Goal: Information Seeking & Learning: Learn about a topic

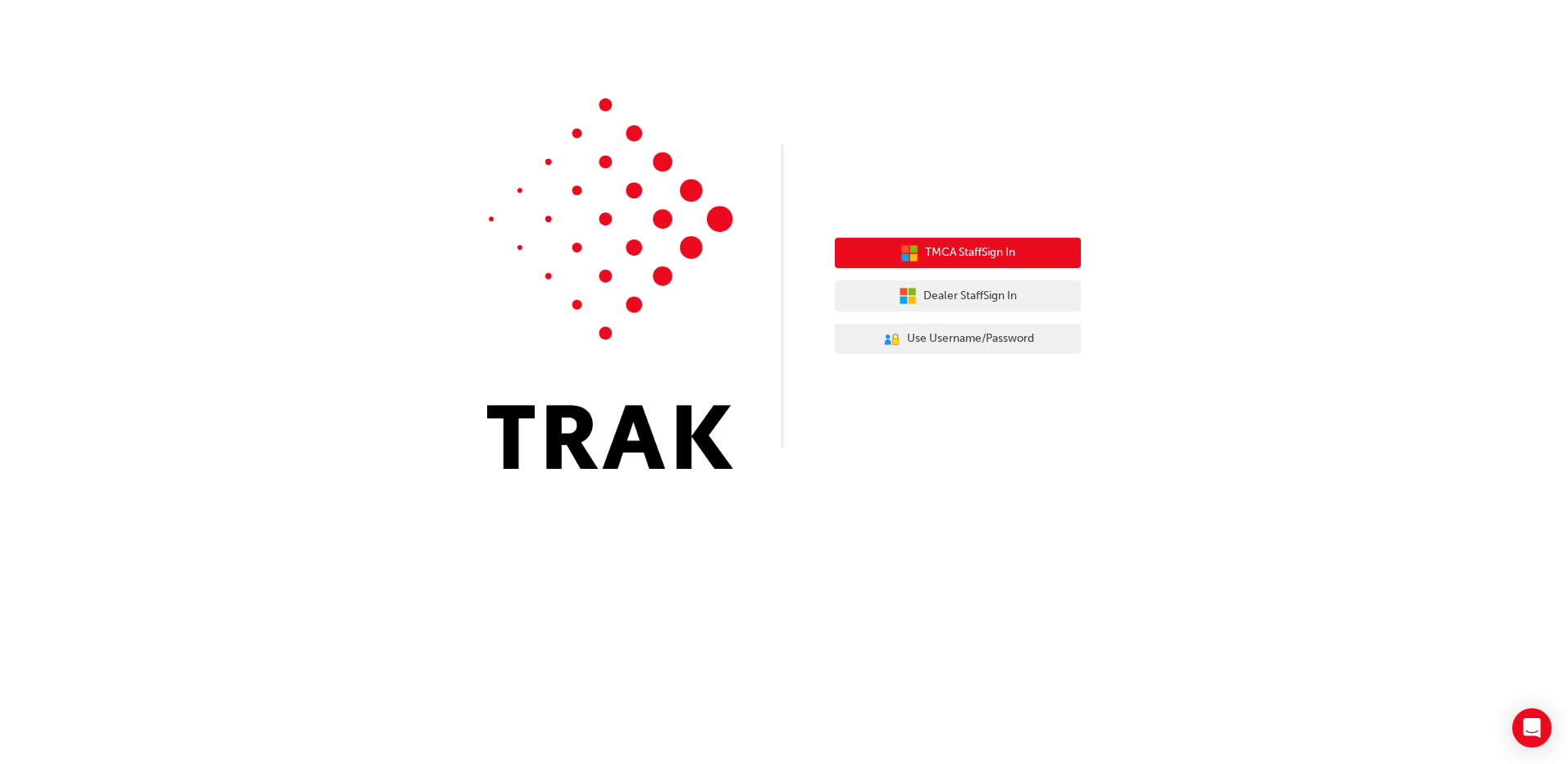
click at [915, 256] on icon "button" at bounding box center [914, 257] width 8 height 8
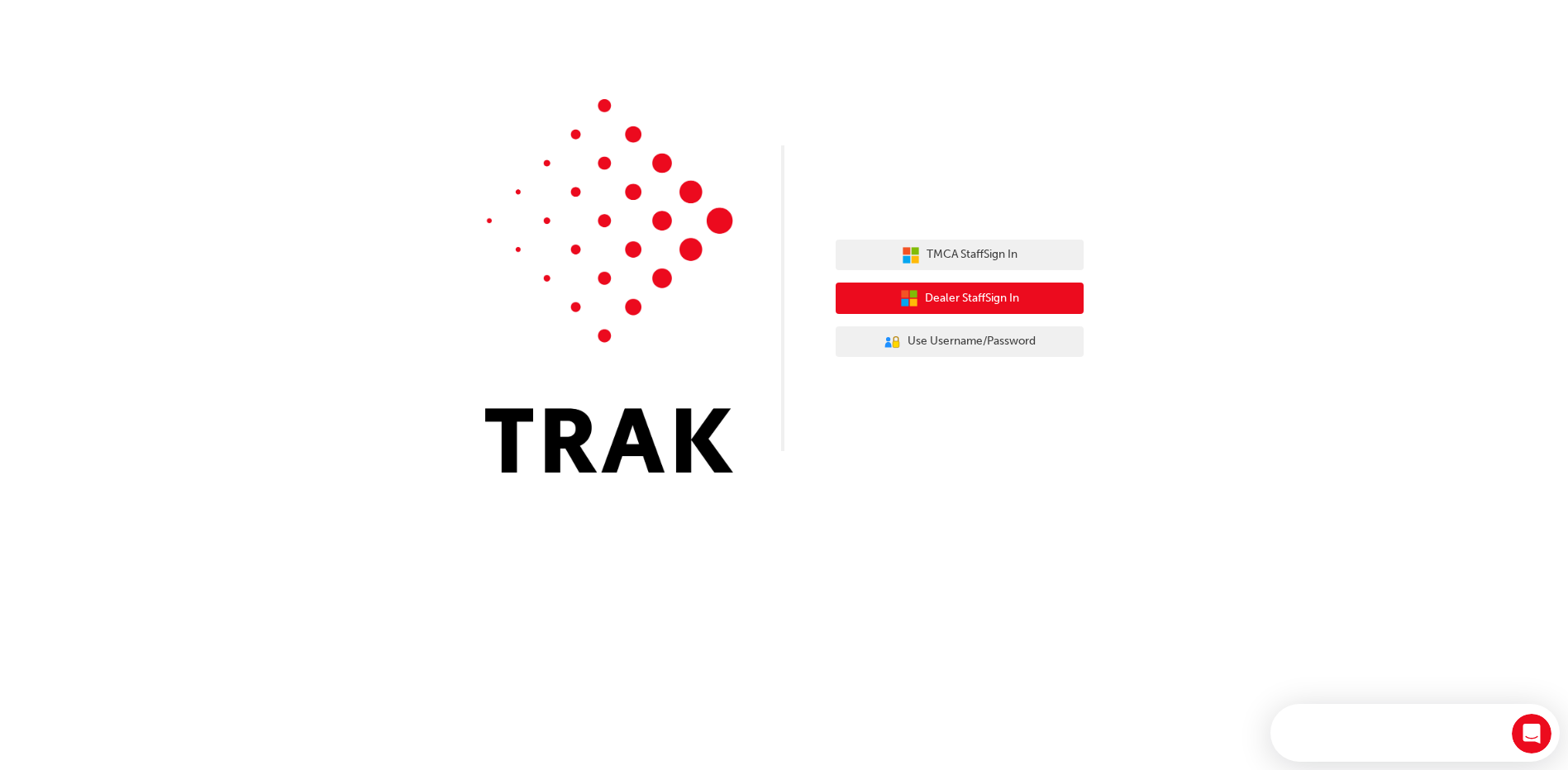
click at [967, 305] on span "Dealer Staff Sign In" at bounding box center [972, 299] width 94 height 19
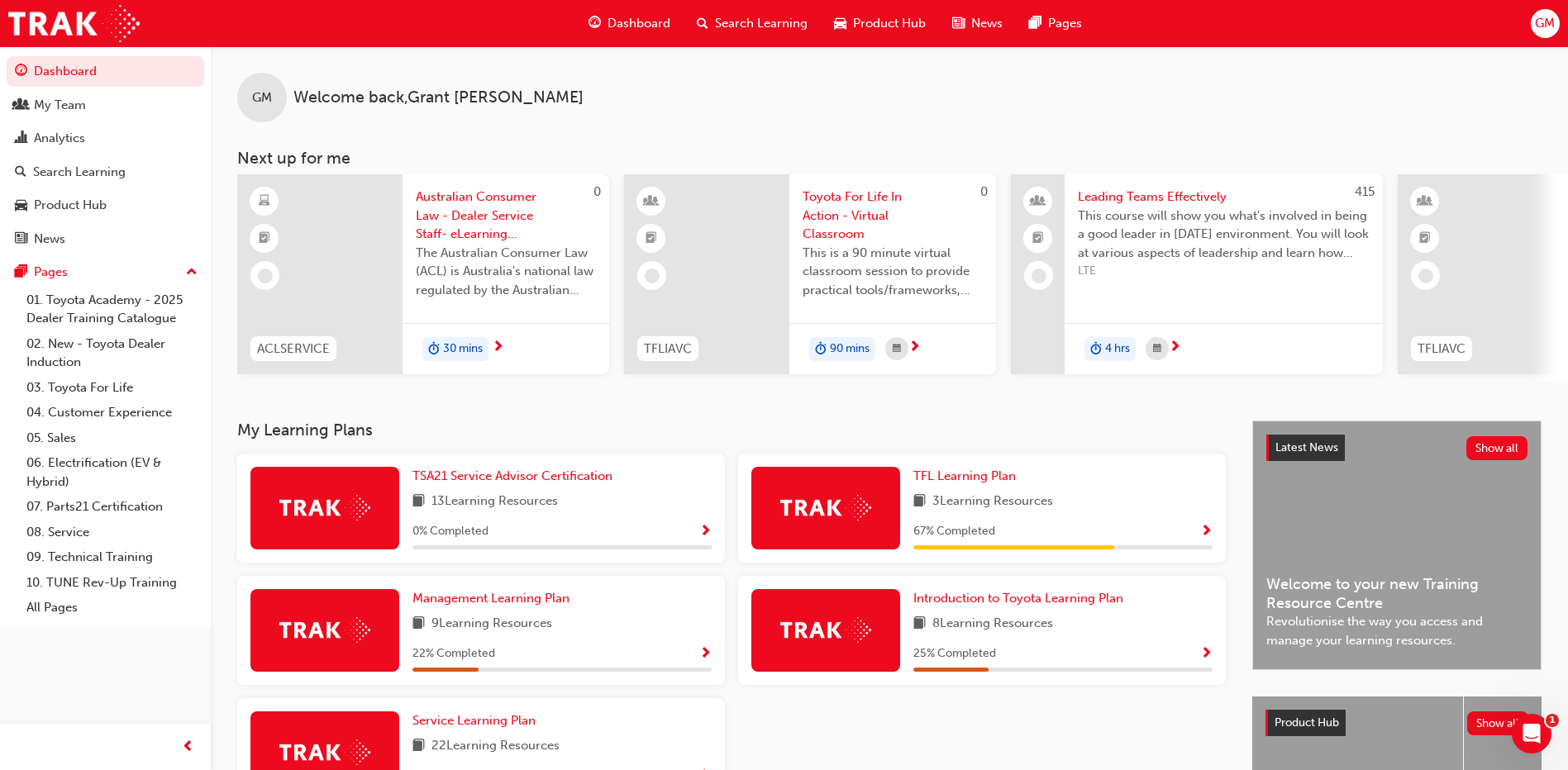
click at [757, 19] on span "Search Learning" at bounding box center [761, 23] width 92 height 19
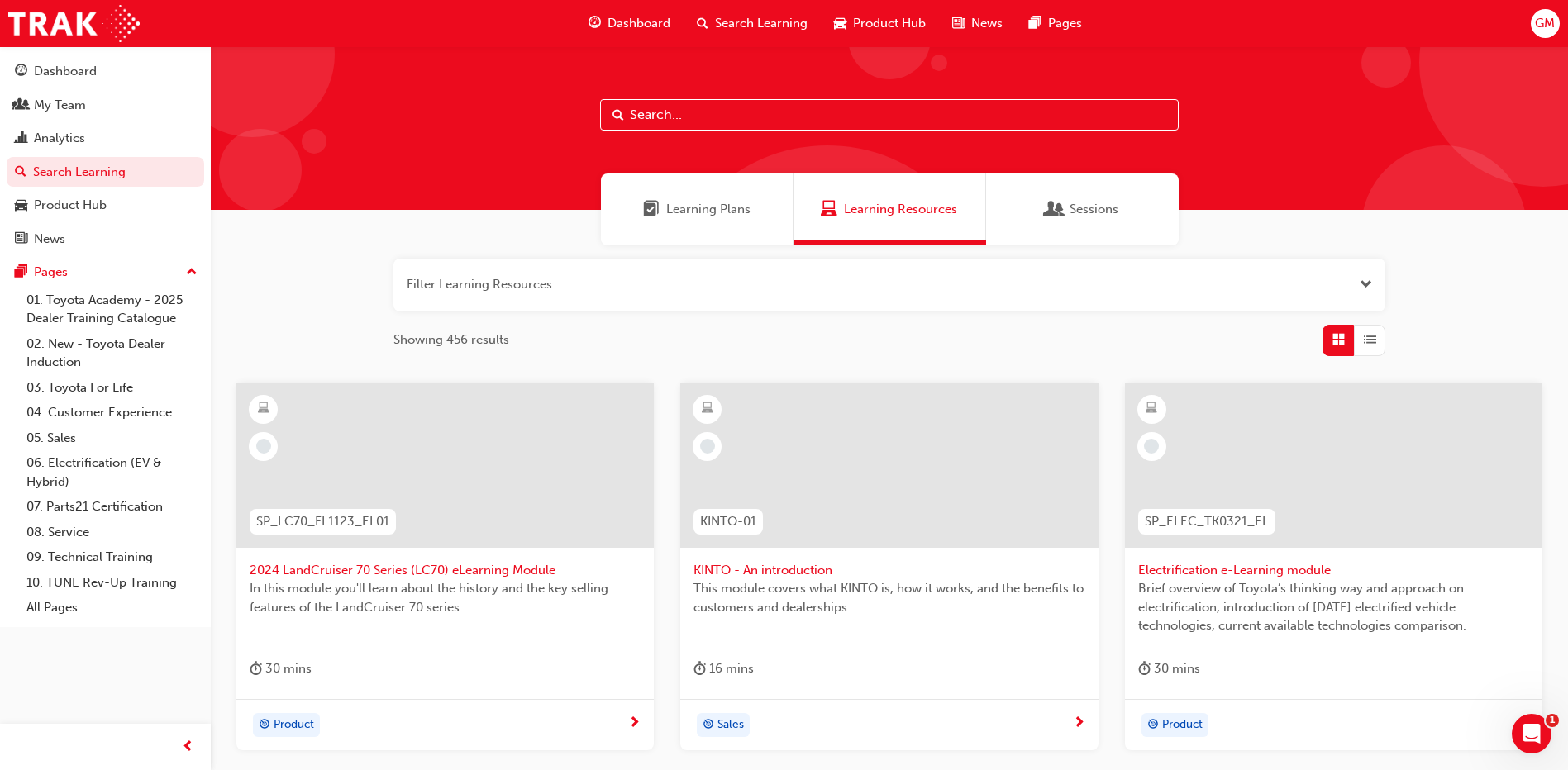
drag, startPoint x: 697, startPoint y: 217, endPoint x: 714, endPoint y: 217, distance: 17.0
click at [697, 217] on span "Learning Plans" at bounding box center [708, 209] width 84 height 19
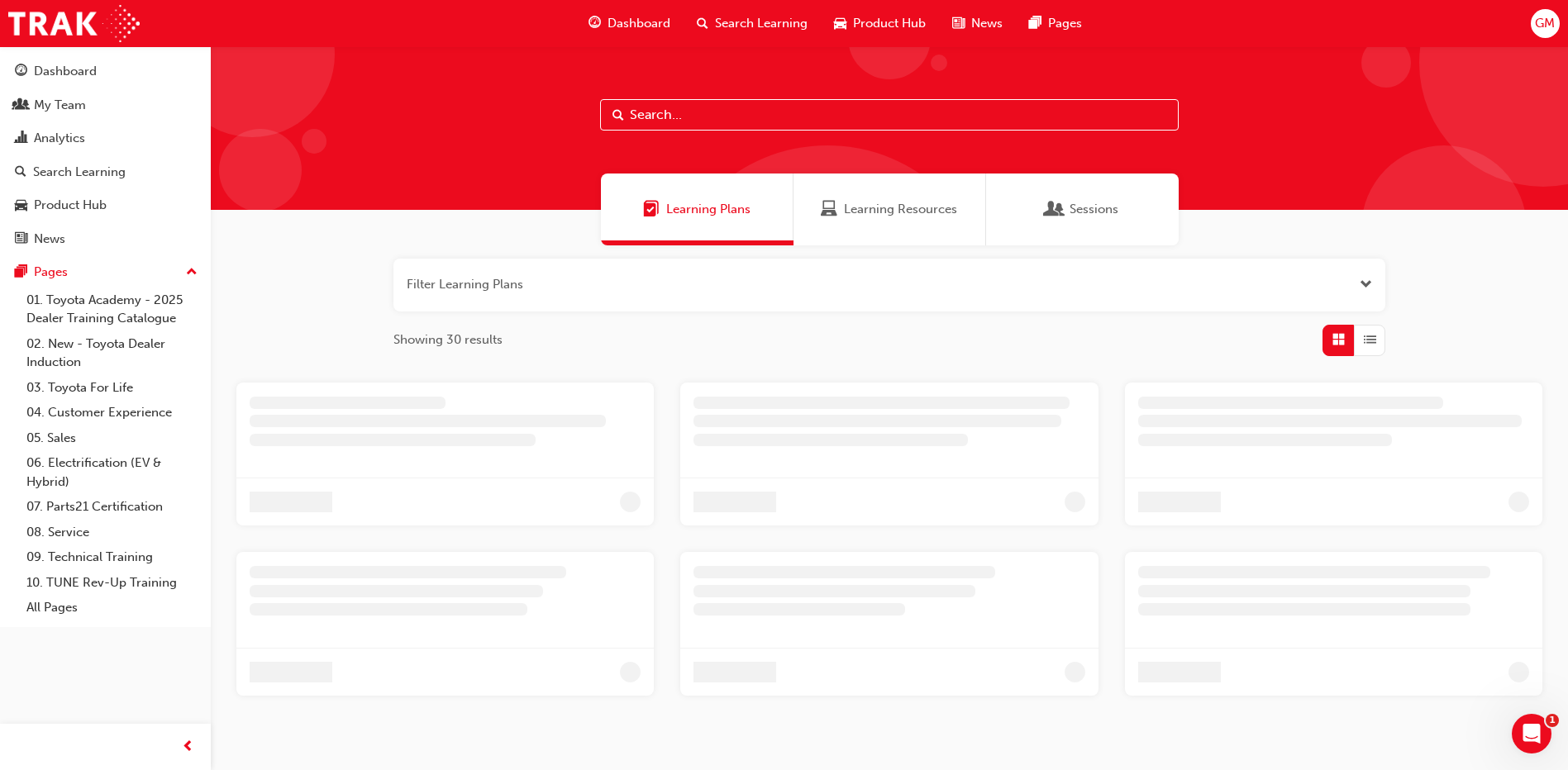
click at [710, 118] on input "text" at bounding box center [889, 115] width 578 height 31
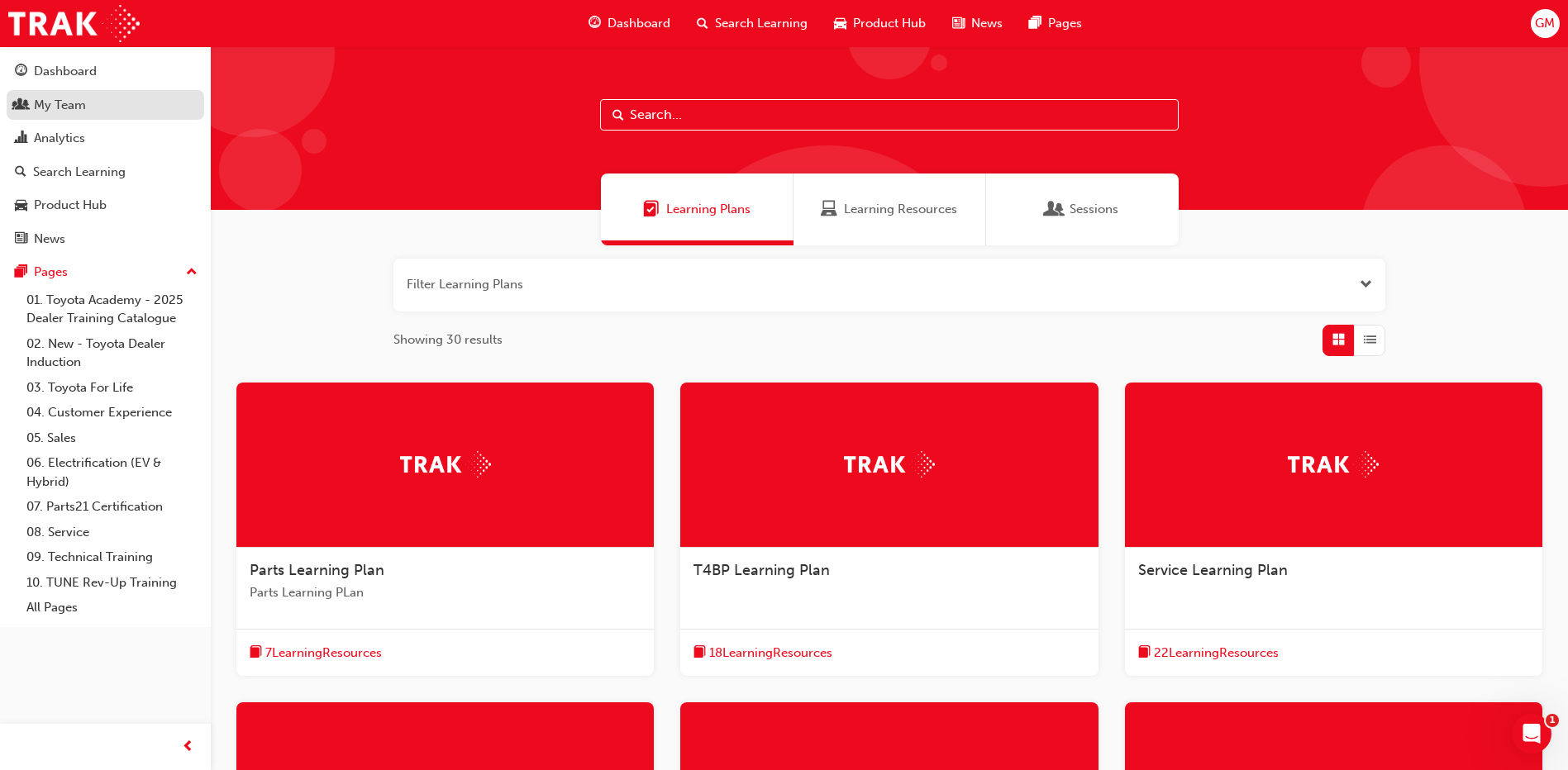
click at [69, 111] on div "My Team" at bounding box center [60, 105] width 52 height 19
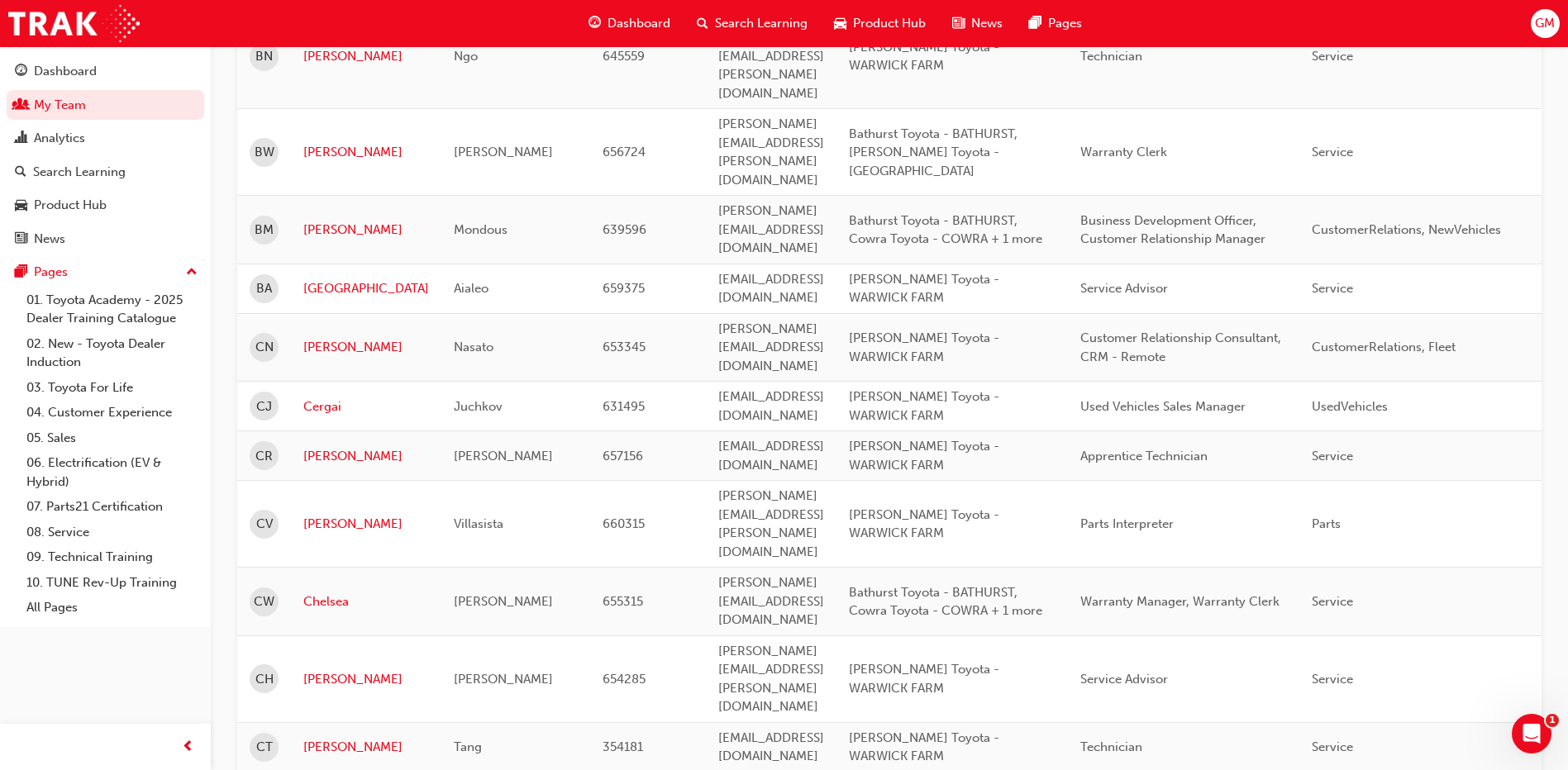
scroll to position [1819, 0]
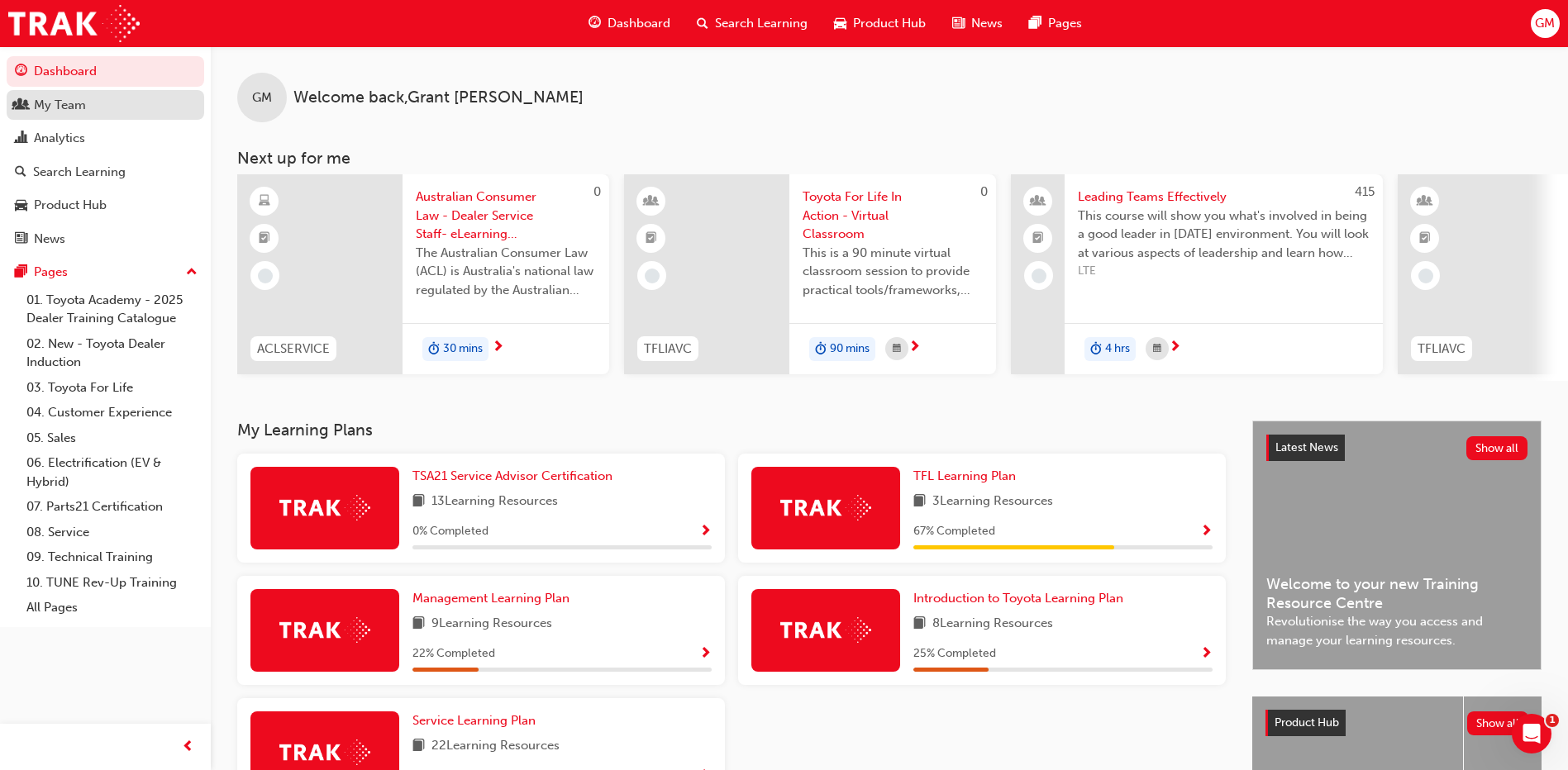
click at [40, 112] on div "My Team" at bounding box center [60, 105] width 52 height 19
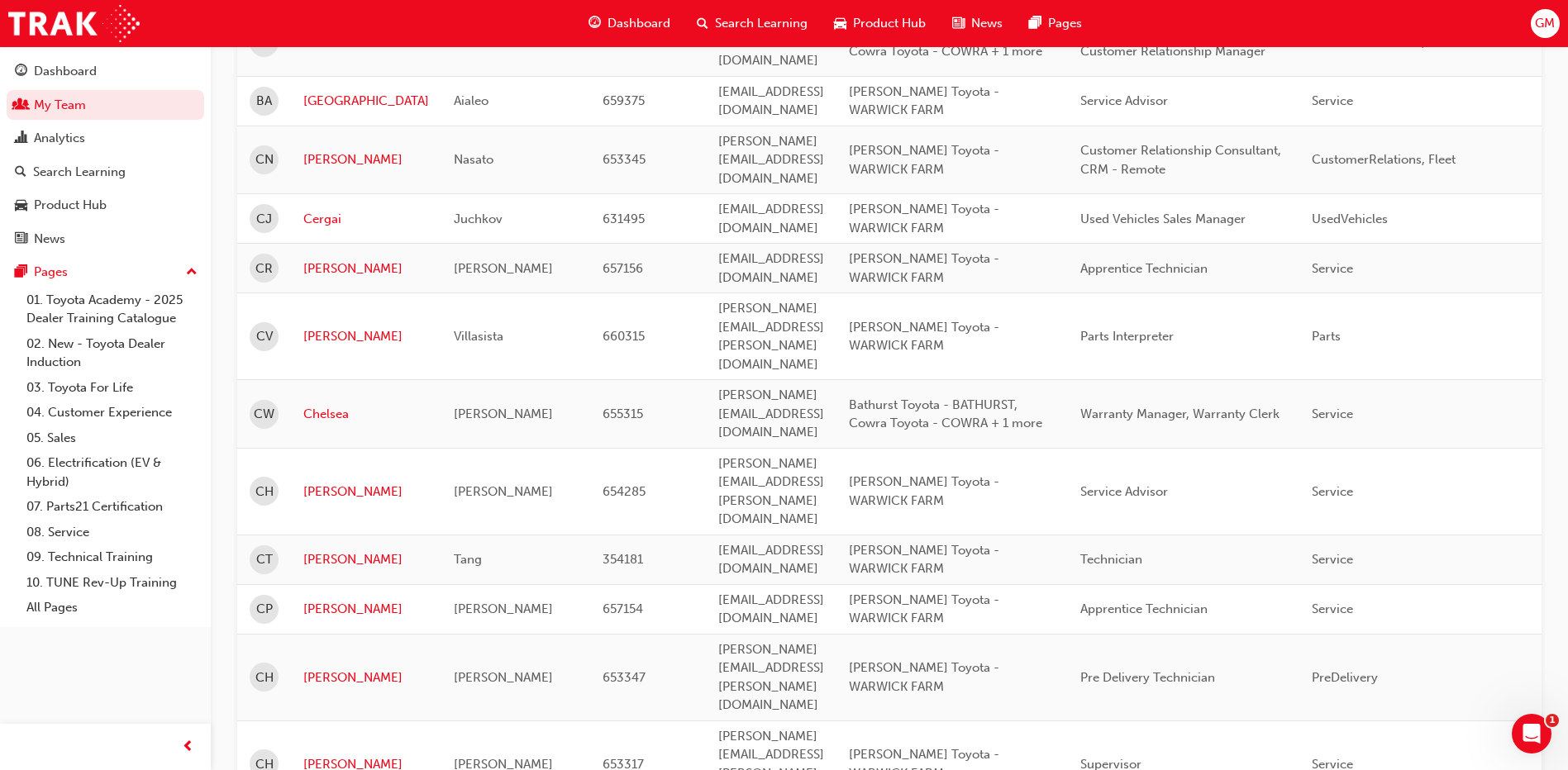
scroll to position [1901, 0]
drag, startPoint x: 784, startPoint y: 225, endPoint x: 678, endPoint y: 227, distance: 106.0
copy span "[PERSON_NAME][EMAIL_ADDRESS][DOMAIN_NAME]"
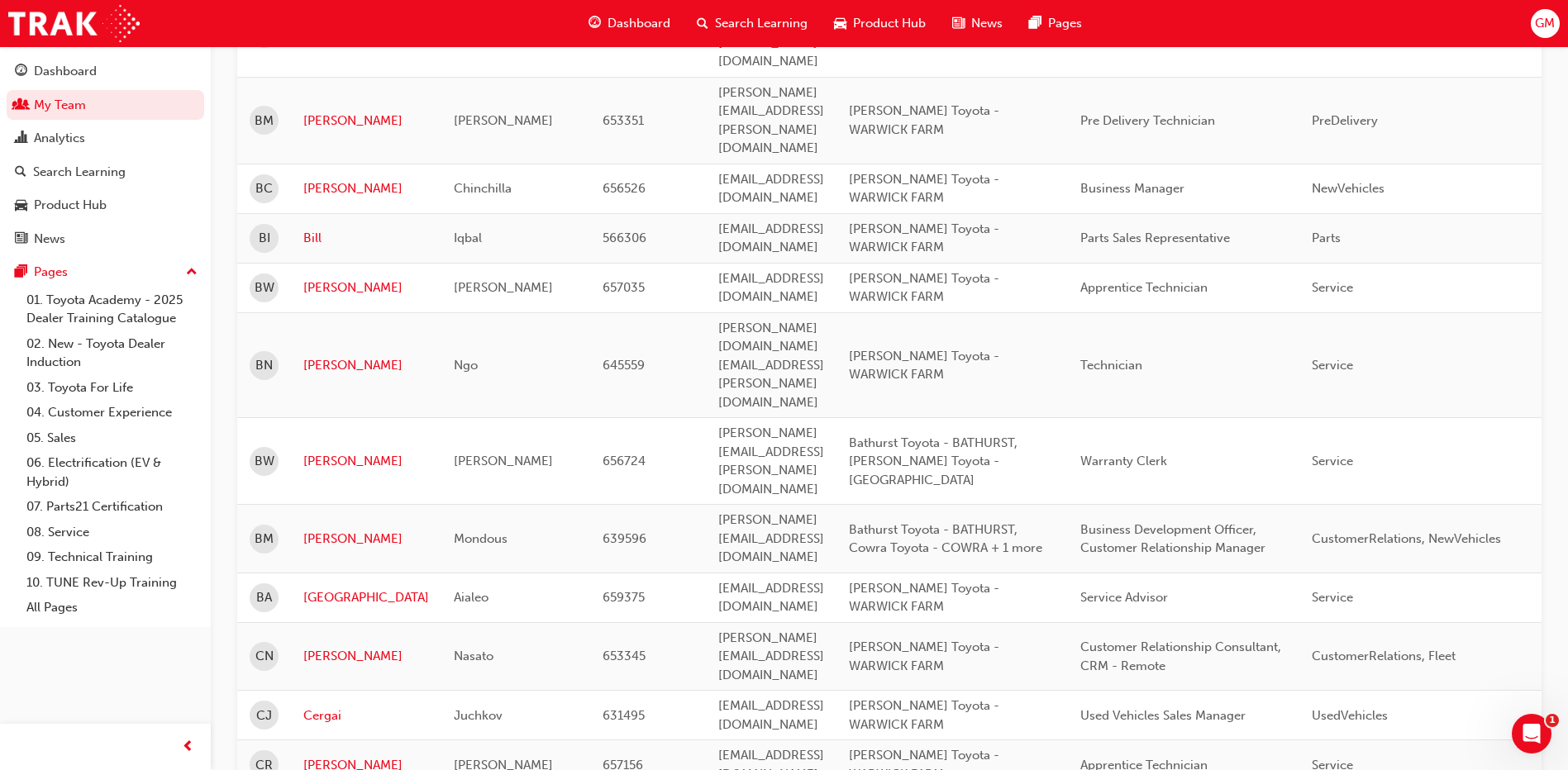
scroll to position [1405, 0]
drag, startPoint x: 613, startPoint y: 724, endPoint x: 558, endPoint y: 731, distance: 55.4
copy span "644570"
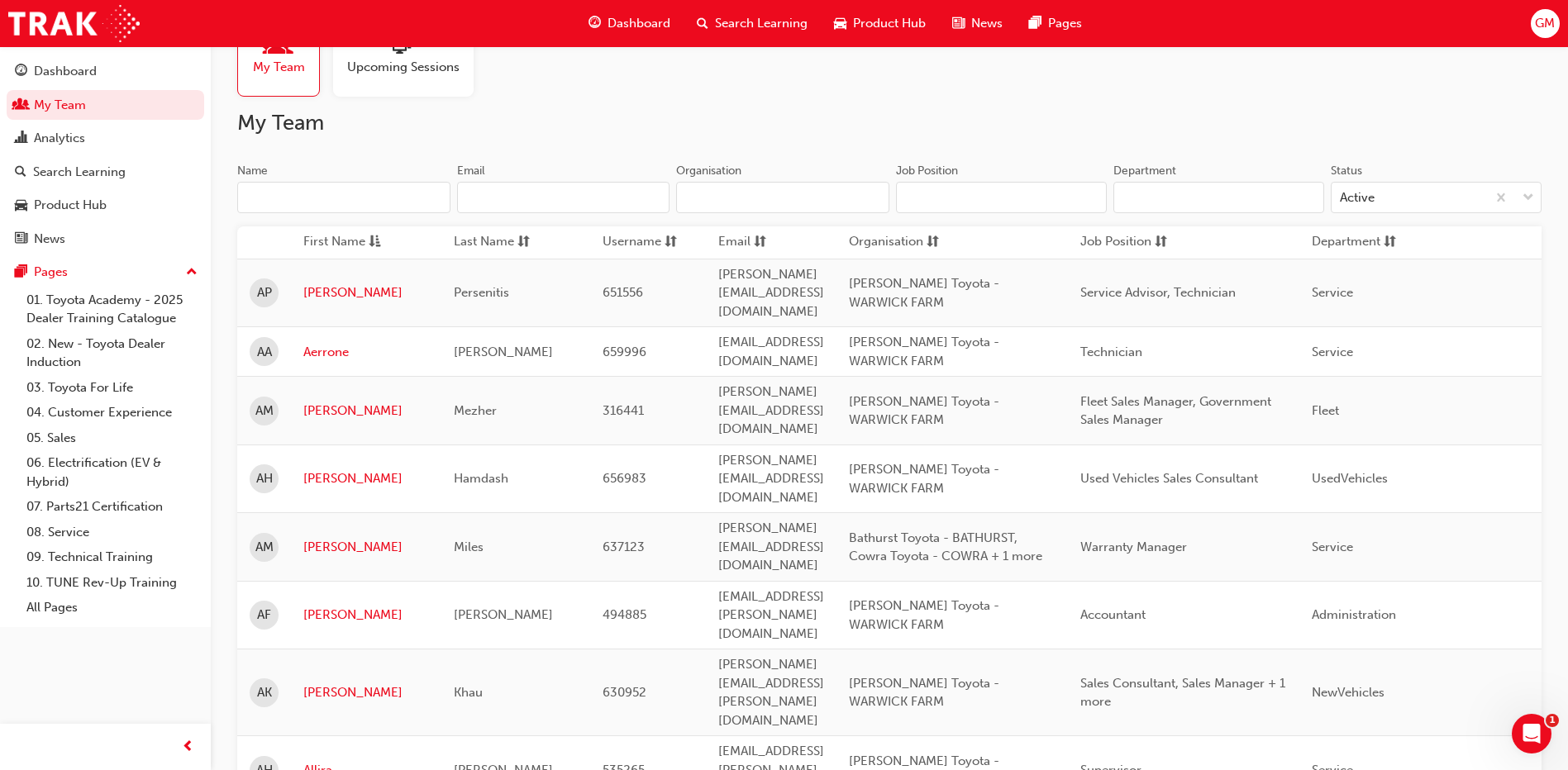
scroll to position [0, 0]
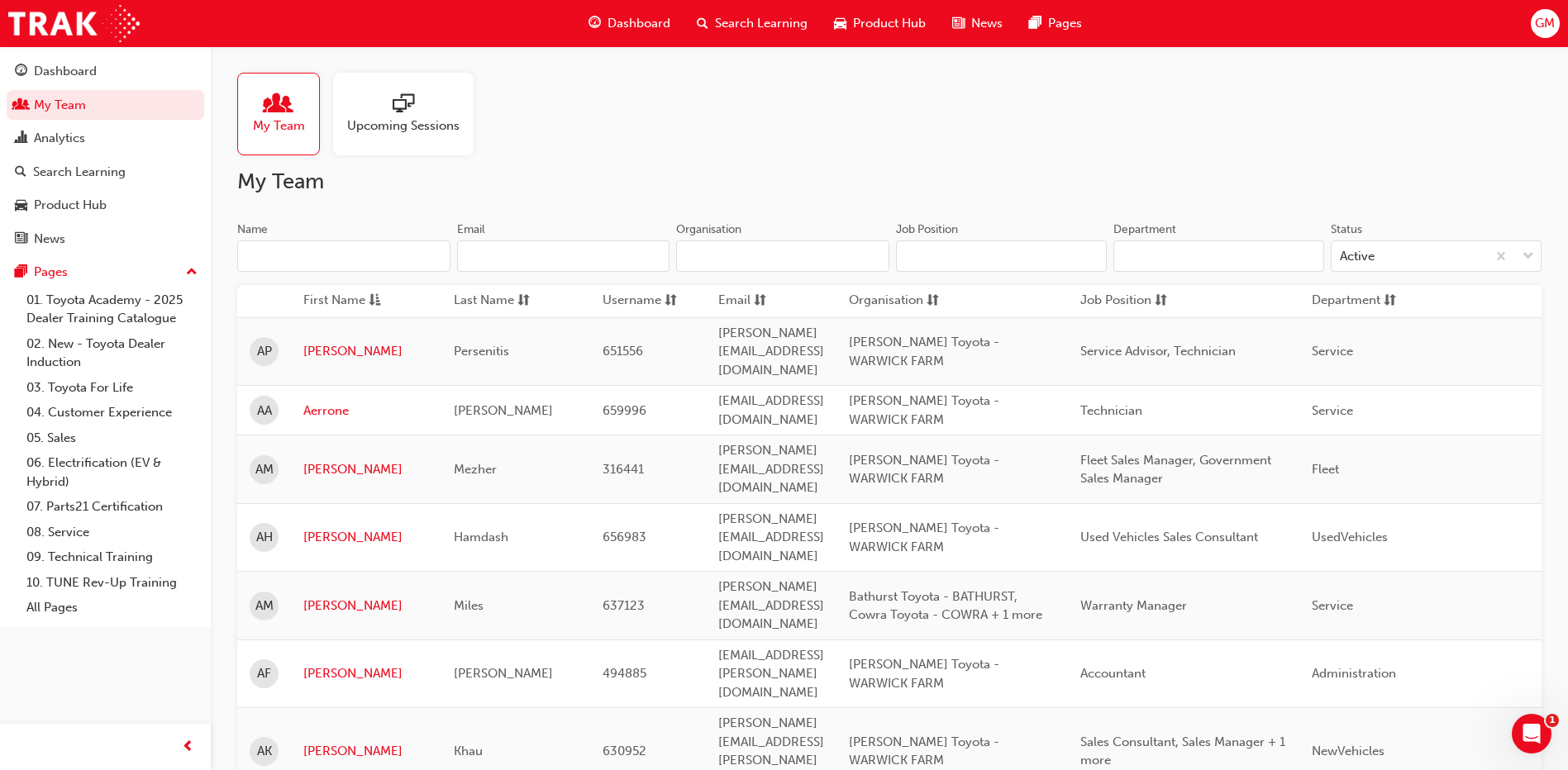
click at [409, 107] on span "sessionType_ONLINE_URL-icon" at bounding box center [404, 105] width 22 height 24
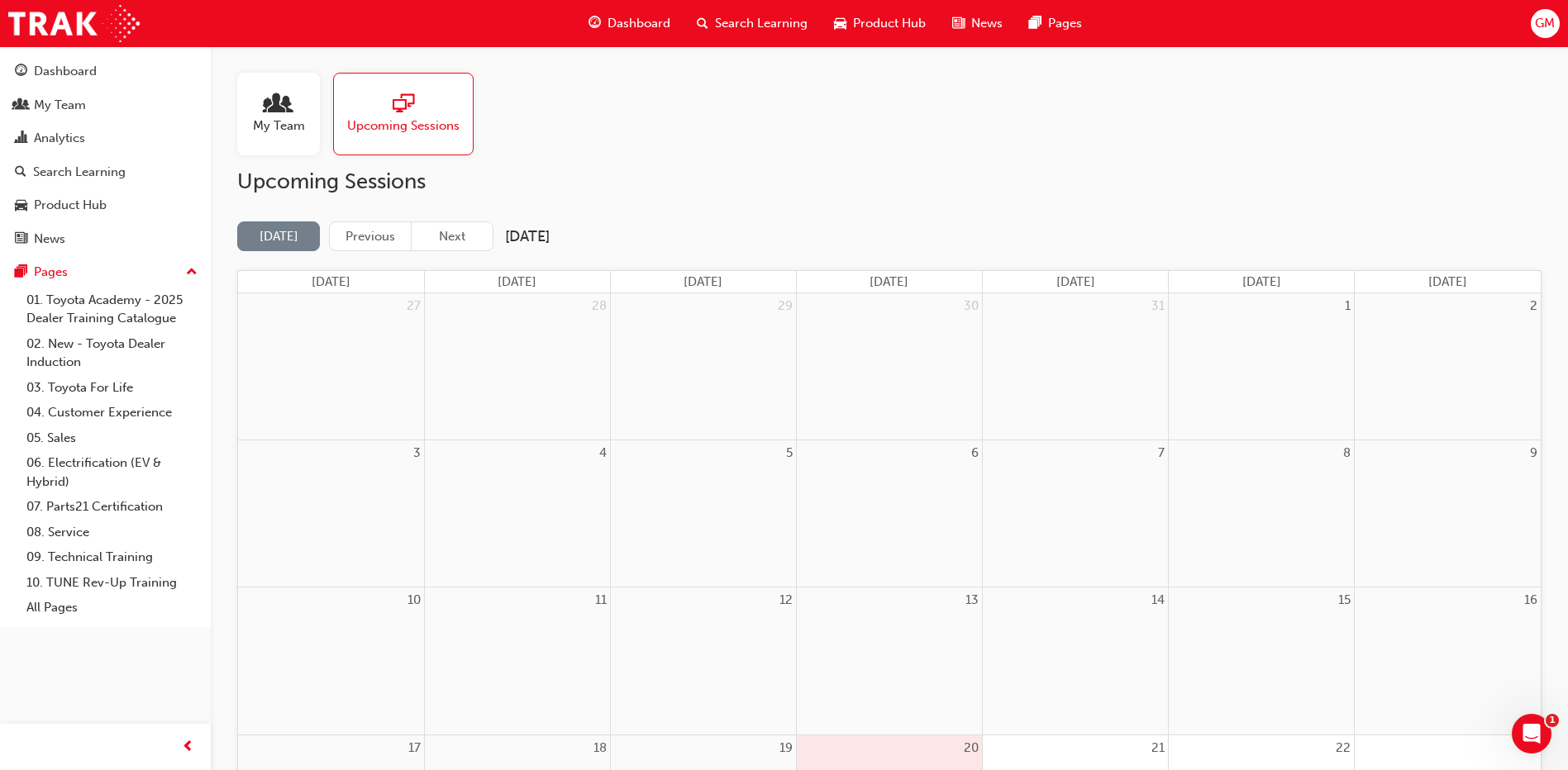
click at [779, 24] on span "Search Learning" at bounding box center [761, 23] width 92 height 19
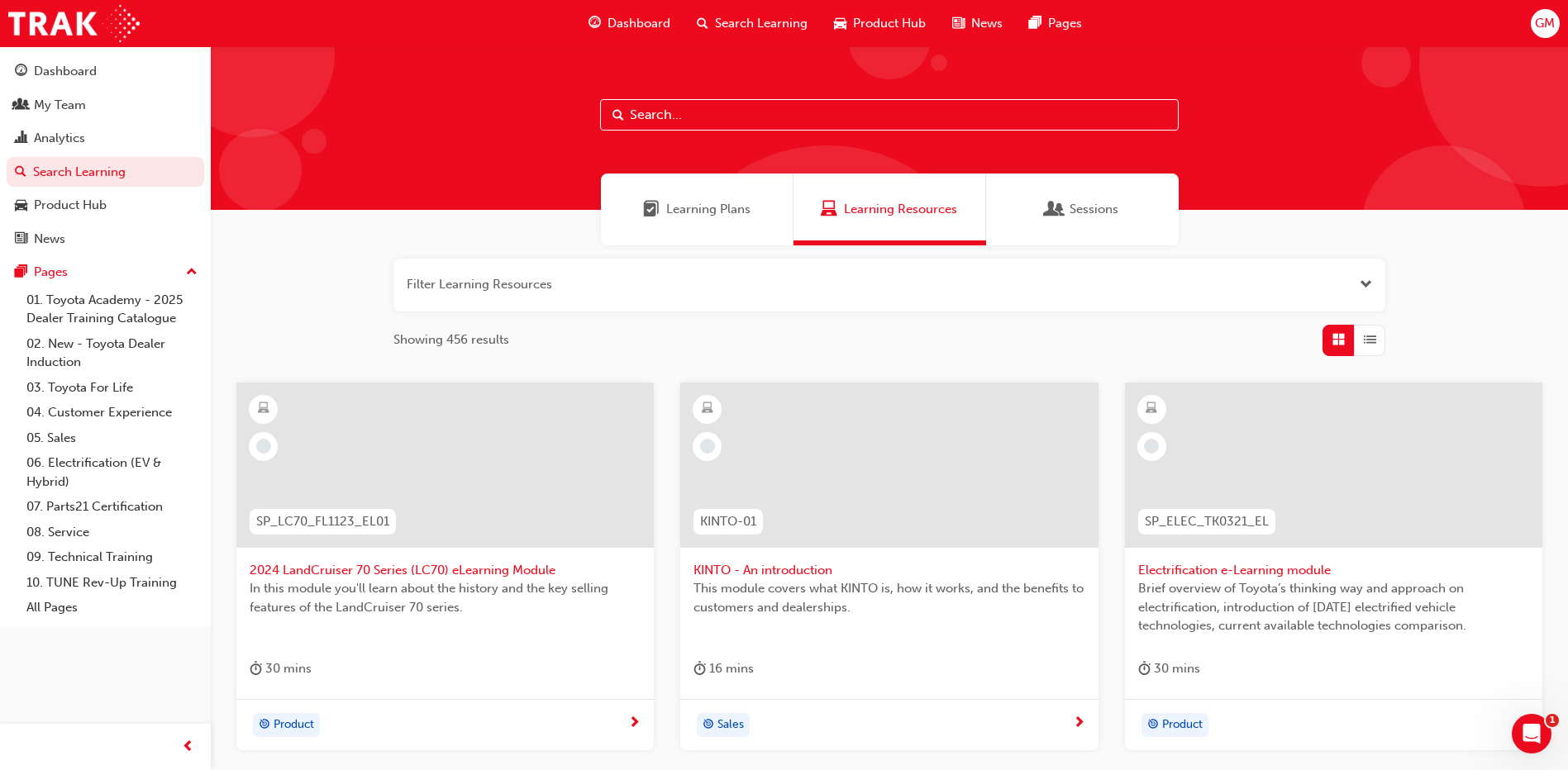
click at [698, 200] on span "Learning Plans" at bounding box center [708, 209] width 84 height 19
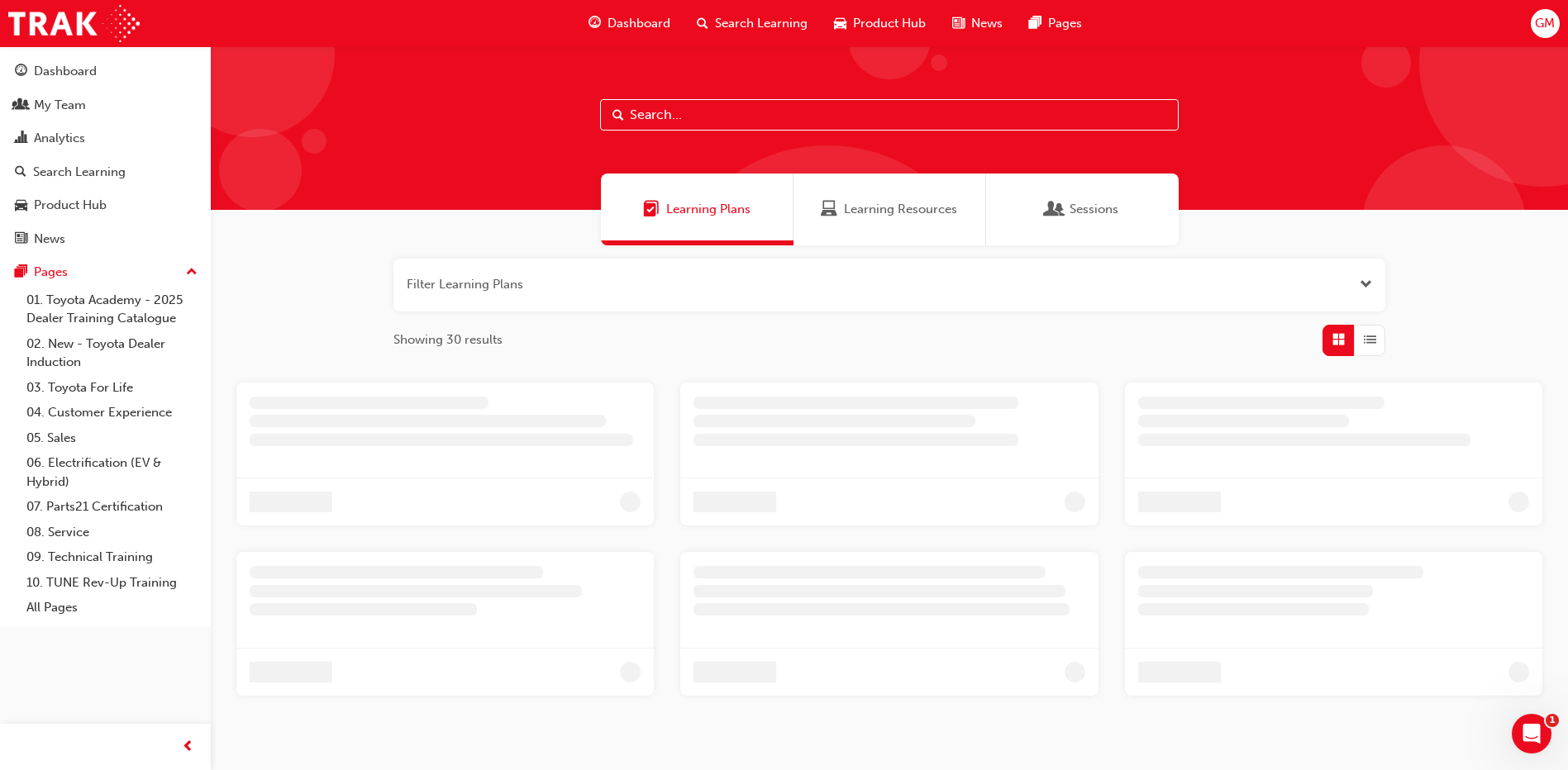
click at [714, 114] on input "text" at bounding box center [889, 115] width 578 height 31
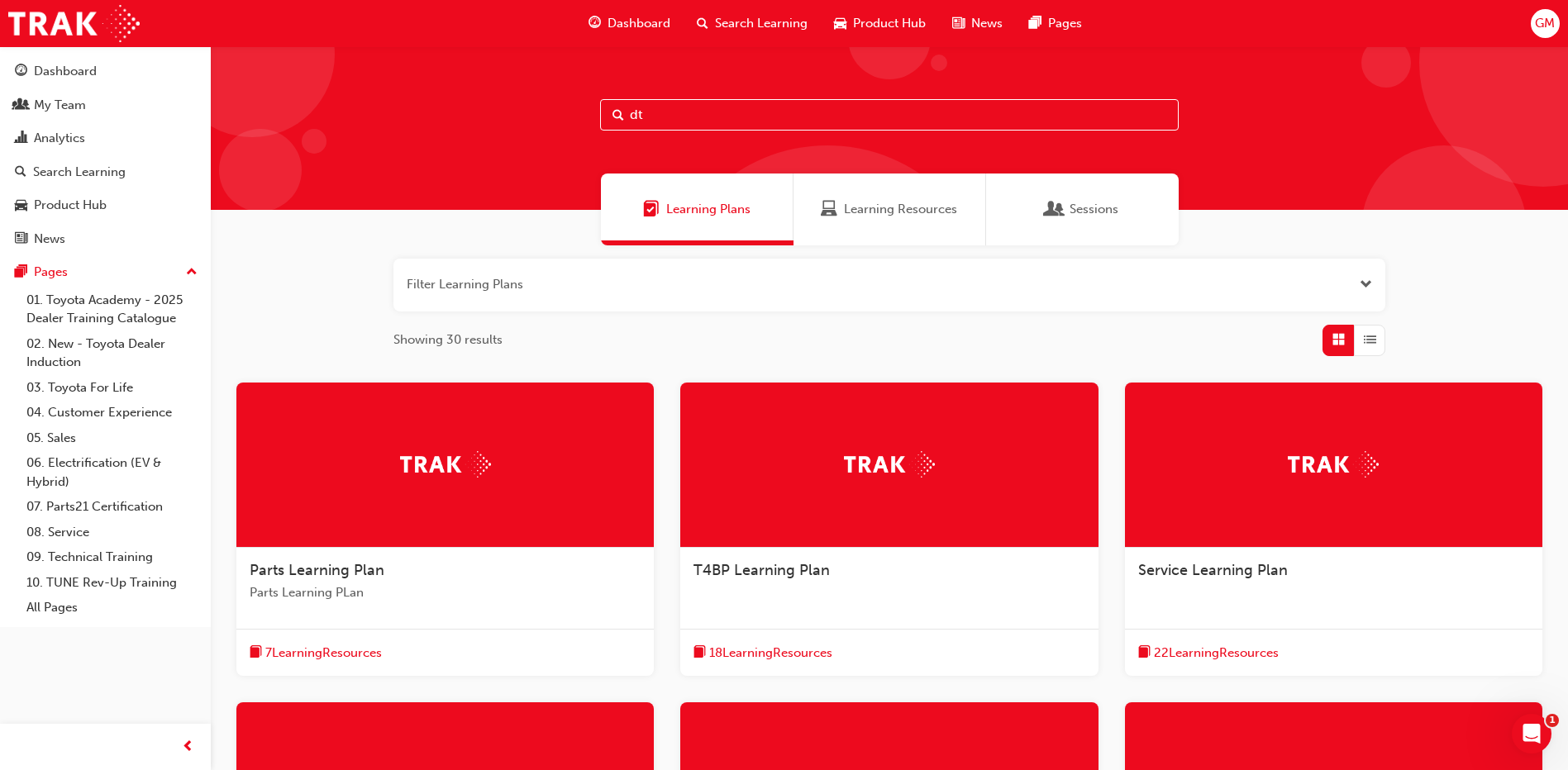
type input "dt"
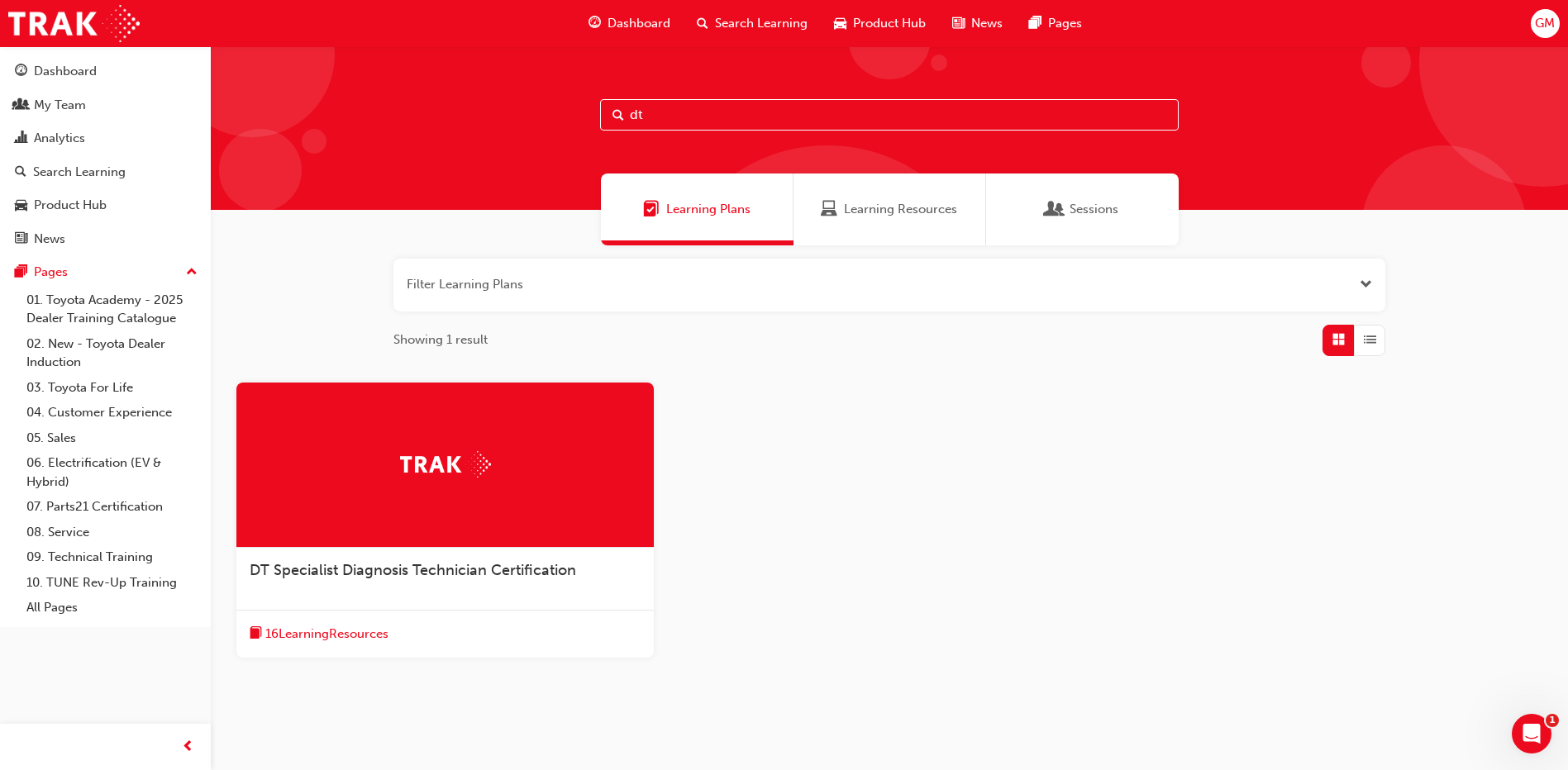
click at [368, 570] on span "DT Specialist Diagnosis Technician Certification" at bounding box center [412, 571] width 326 height 19
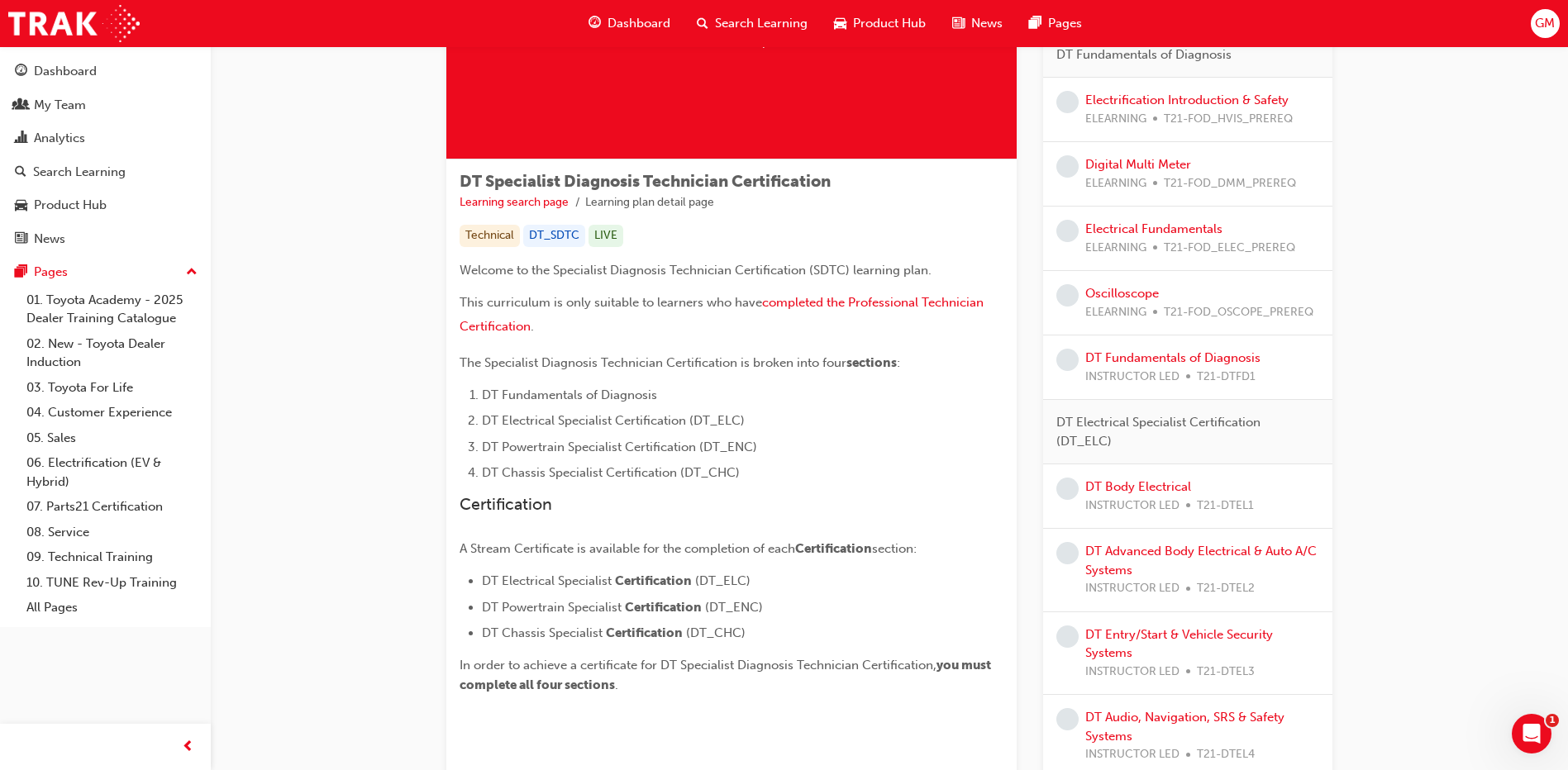
scroll to position [82, 0]
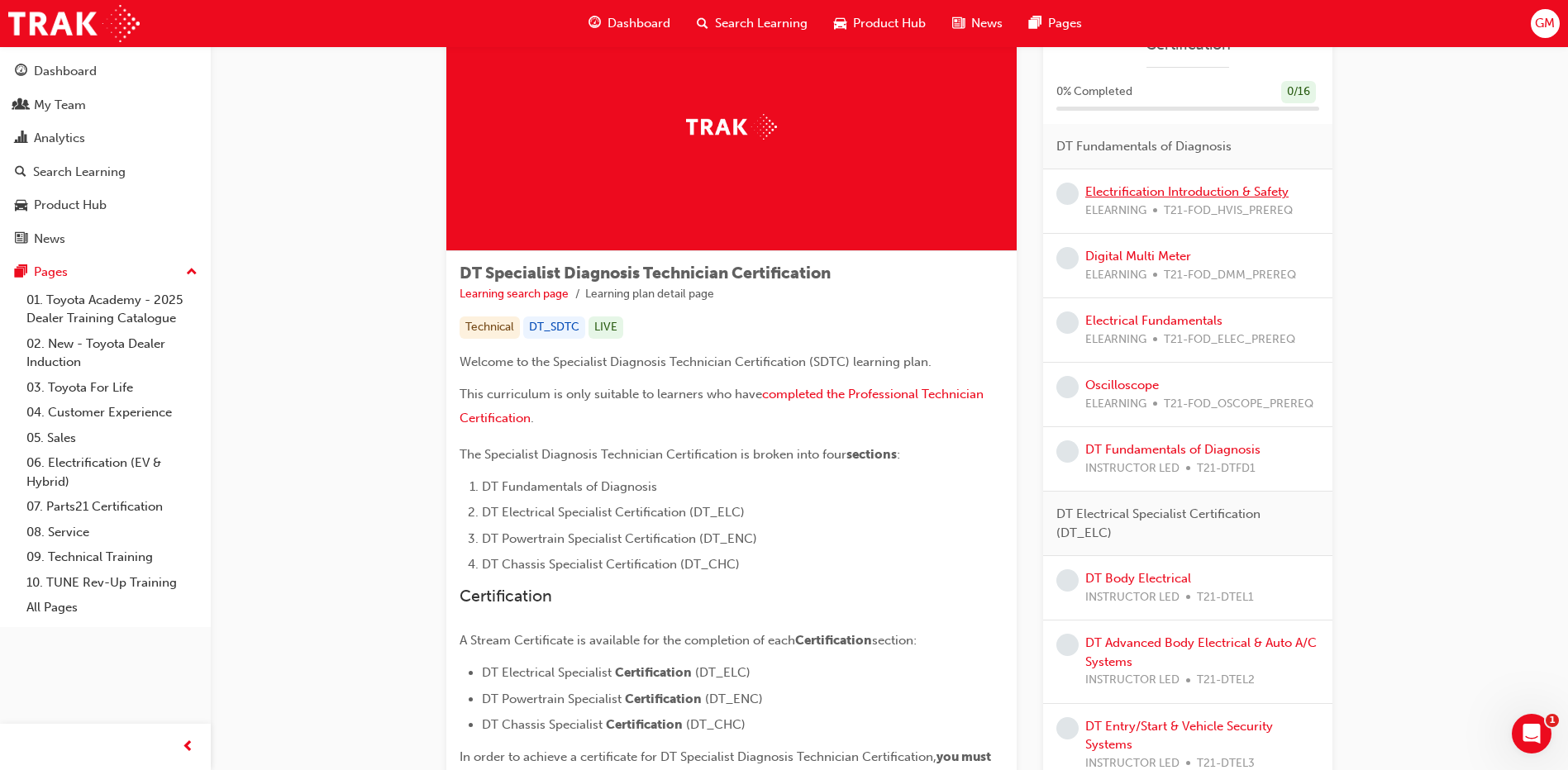
click at [1178, 188] on link "Electrification Introduction & Safety" at bounding box center [1186, 192] width 203 height 15
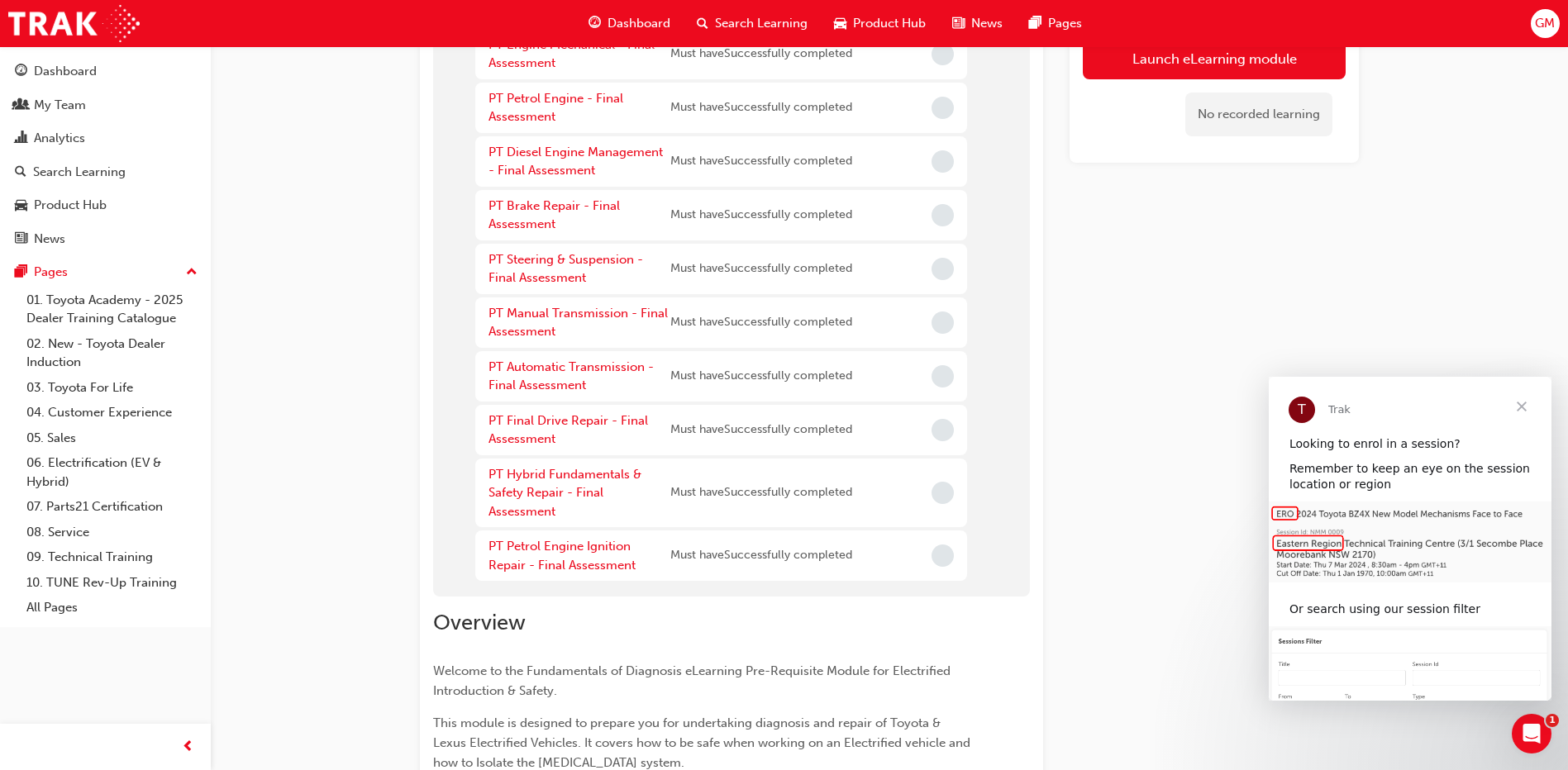
scroll to position [331, 0]
click at [1521, 410] on span "Close" at bounding box center [1521, 407] width 60 height 60
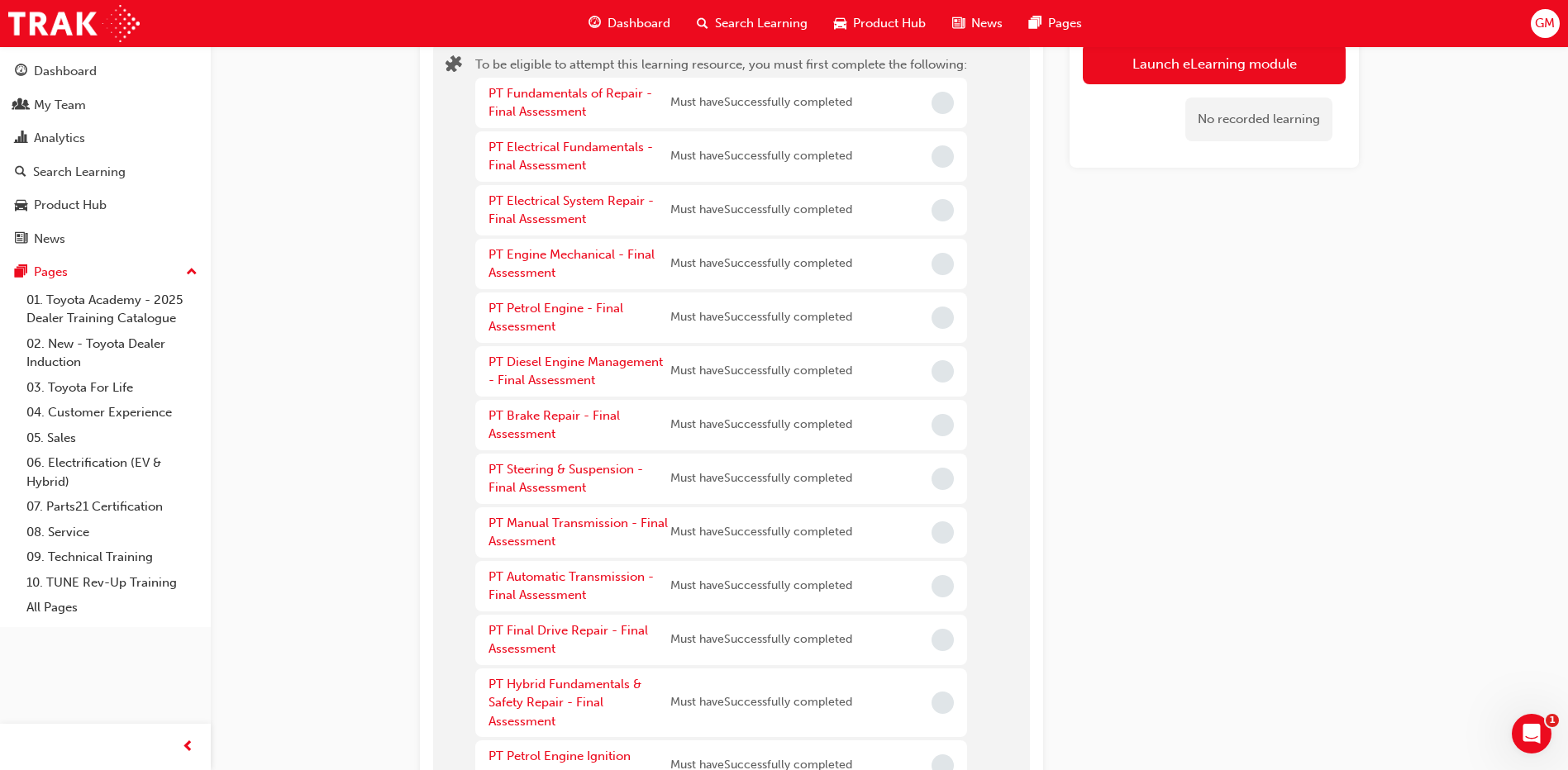
scroll to position [0, 0]
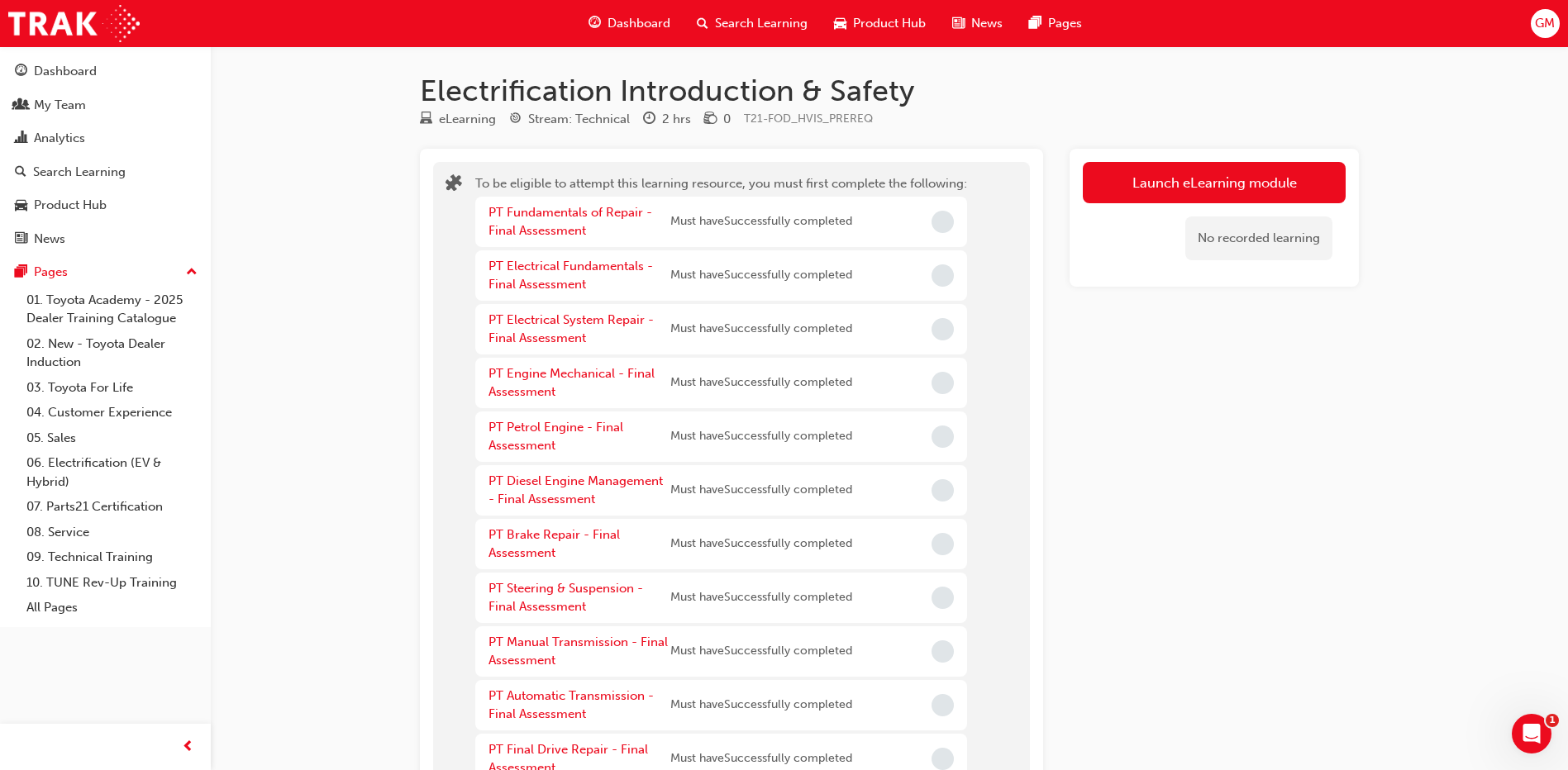
click at [755, 22] on span "Search Learning" at bounding box center [761, 23] width 92 height 19
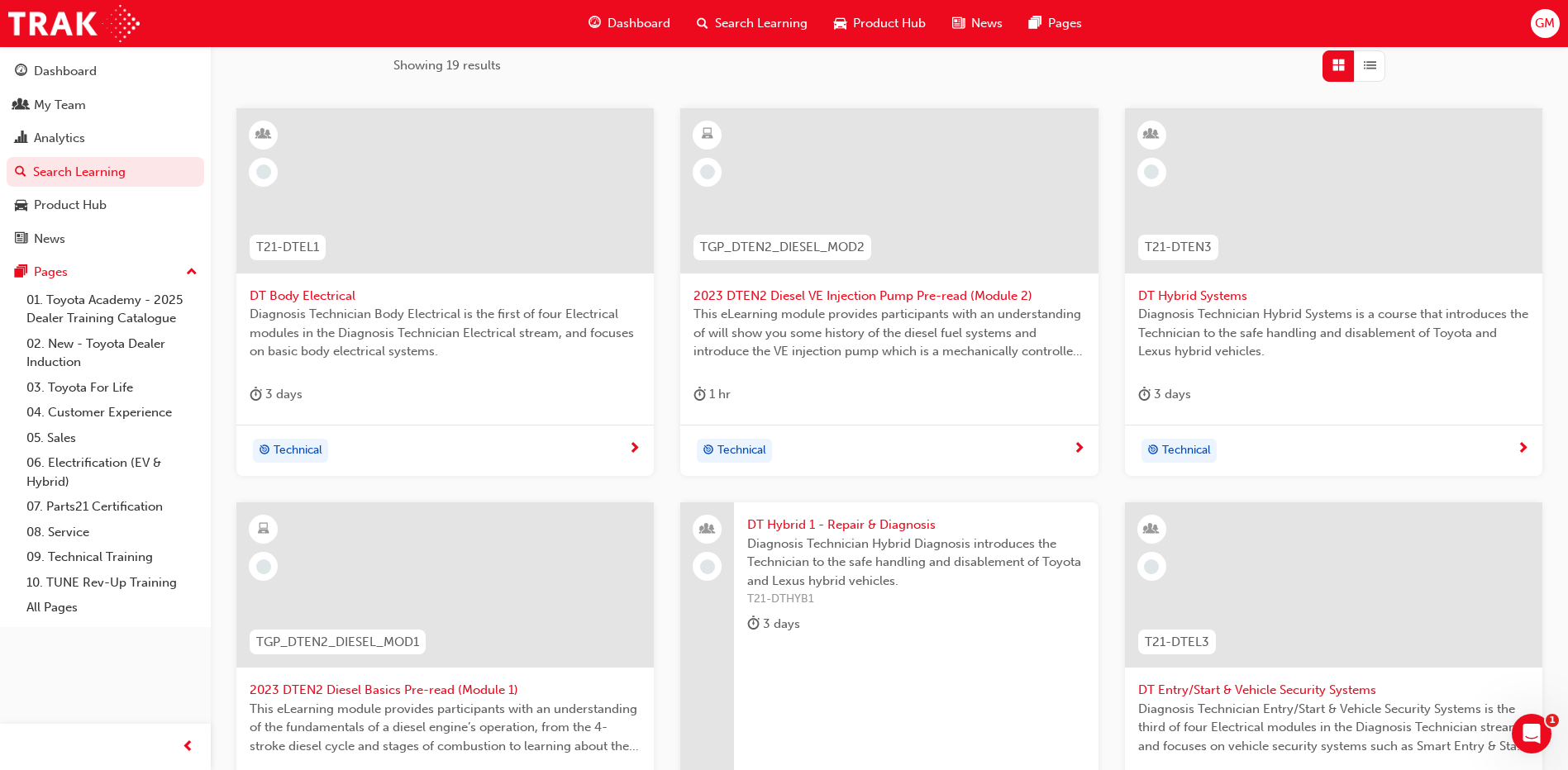
scroll to position [578, 0]
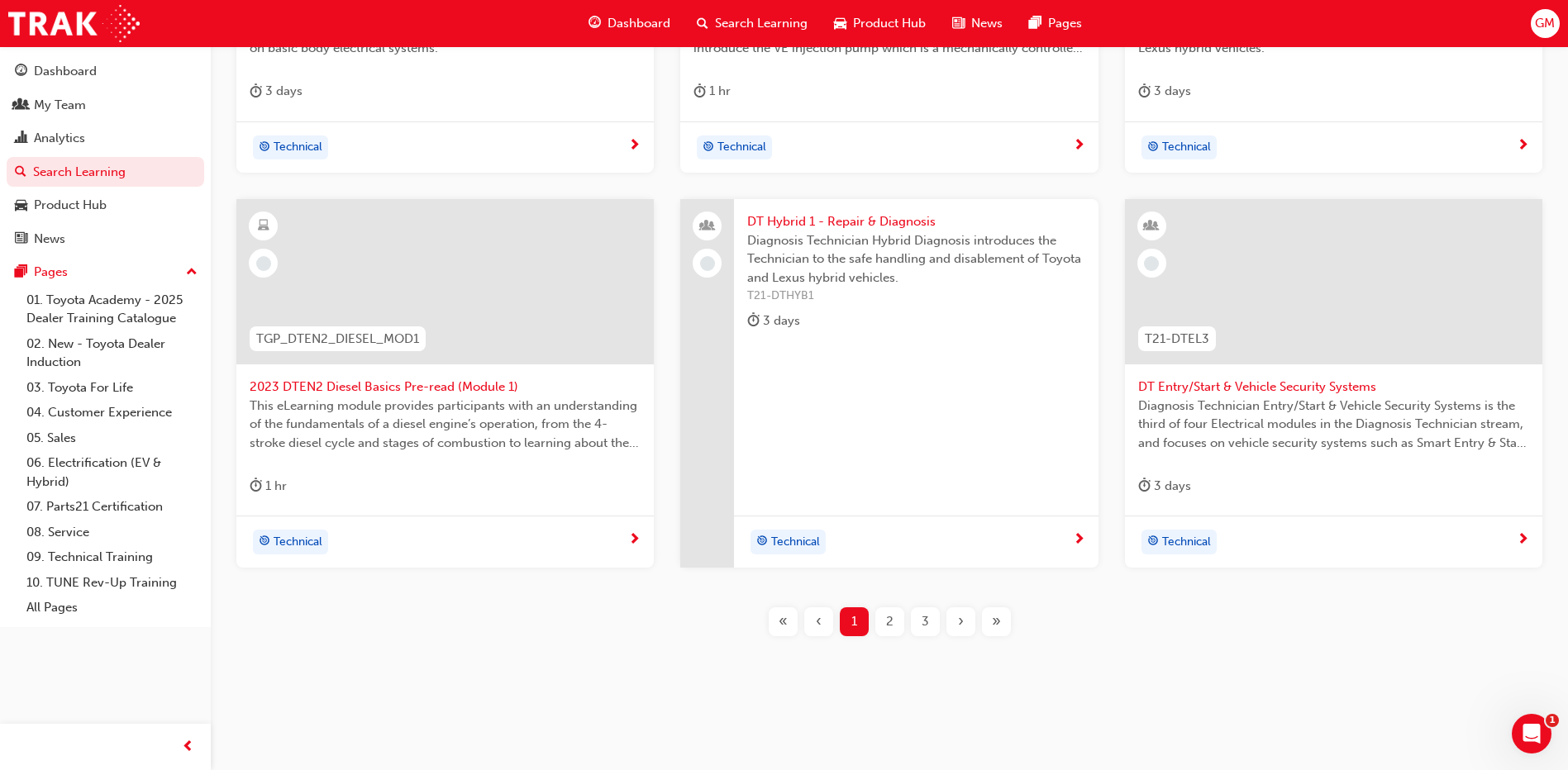
click at [880, 617] on div "2" at bounding box center [889, 622] width 28 height 28
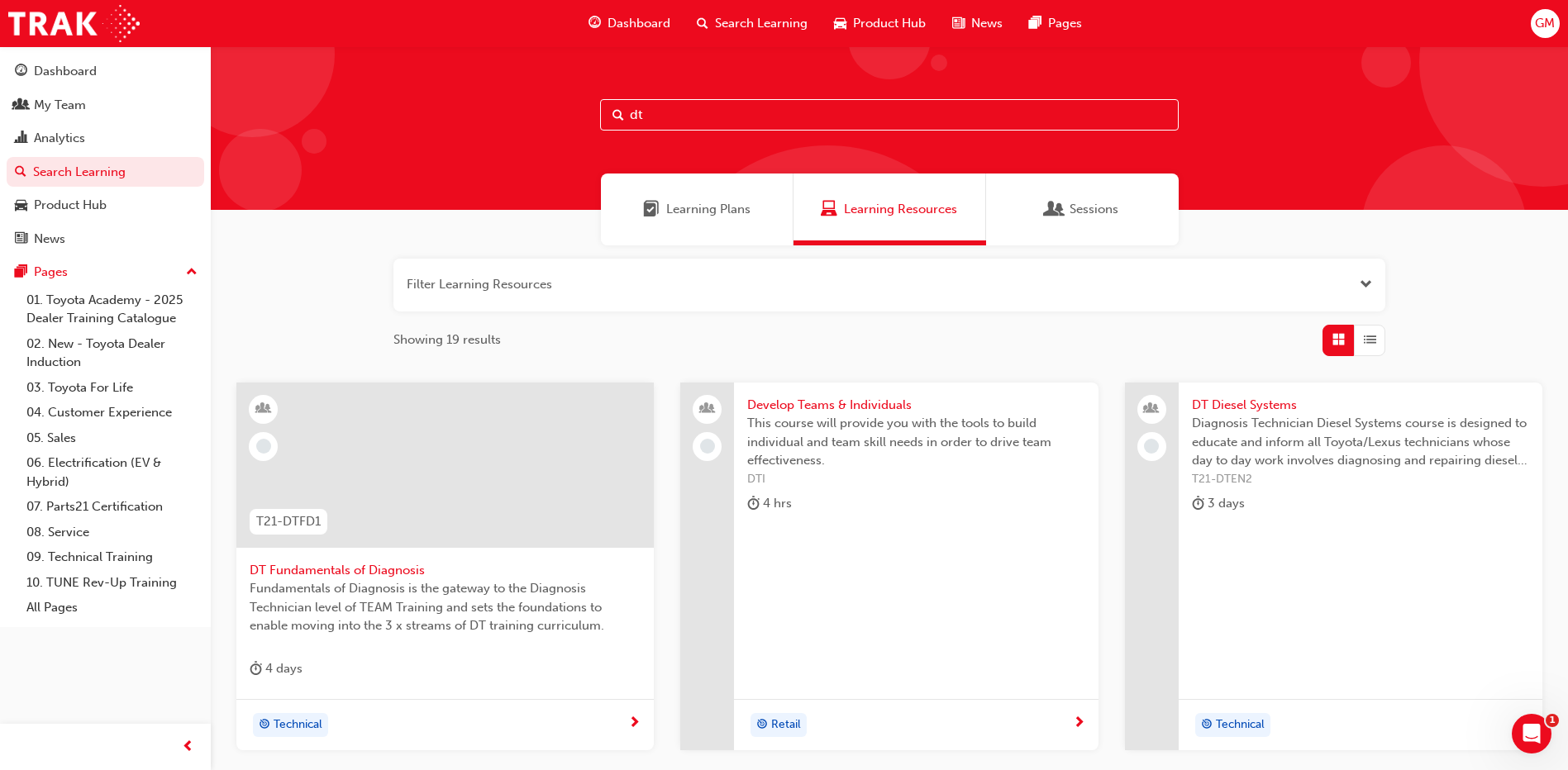
click at [714, 203] on span "Learning Plans" at bounding box center [708, 209] width 84 height 19
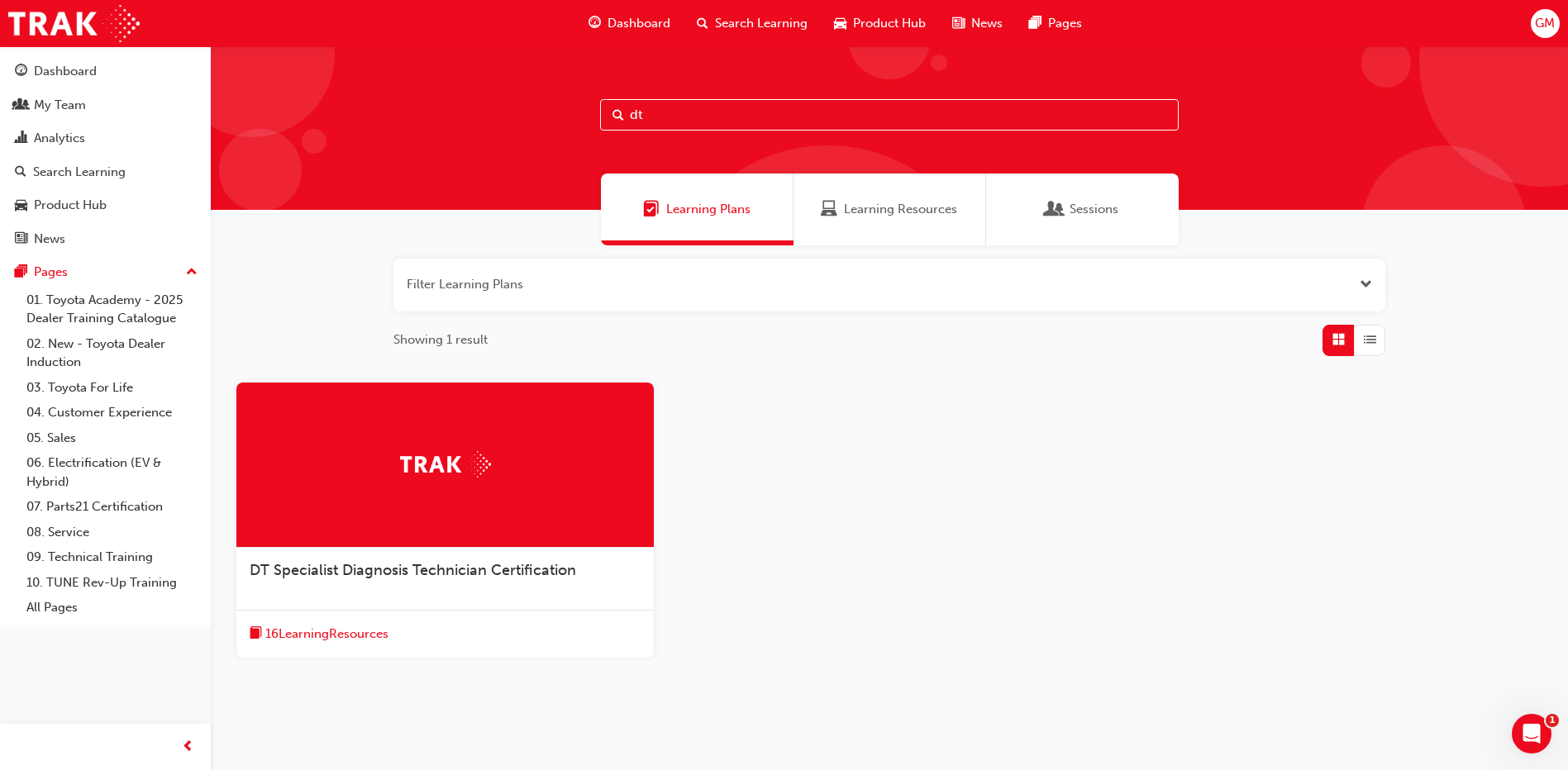
click at [472, 507] on div at bounding box center [445, 466] width 417 height 165
